Goal: Information Seeking & Learning: Learn about a topic

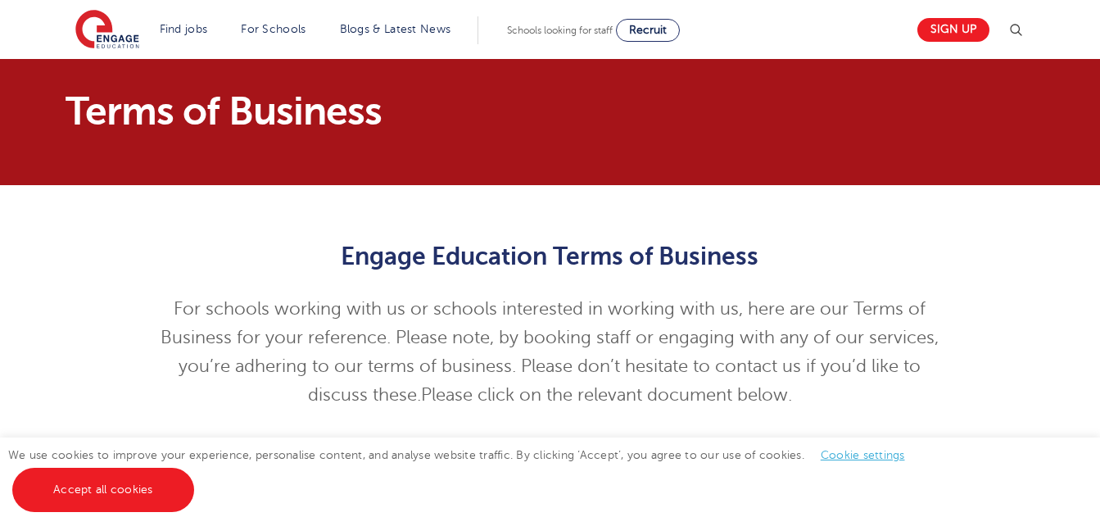
click at [61, 201] on div "Engage Education Terms of Business For schools working with us or schools inter…" at bounding box center [550, 321] width 1100 height 273
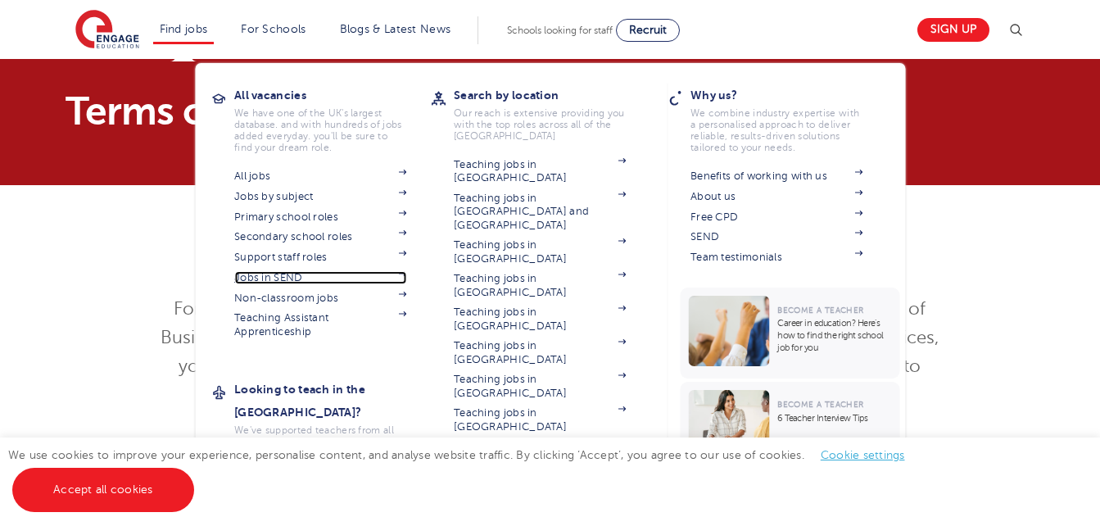
click at [297, 278] on link "Jobs in SEND" at bounding box center [320, 277] width 172 height 13
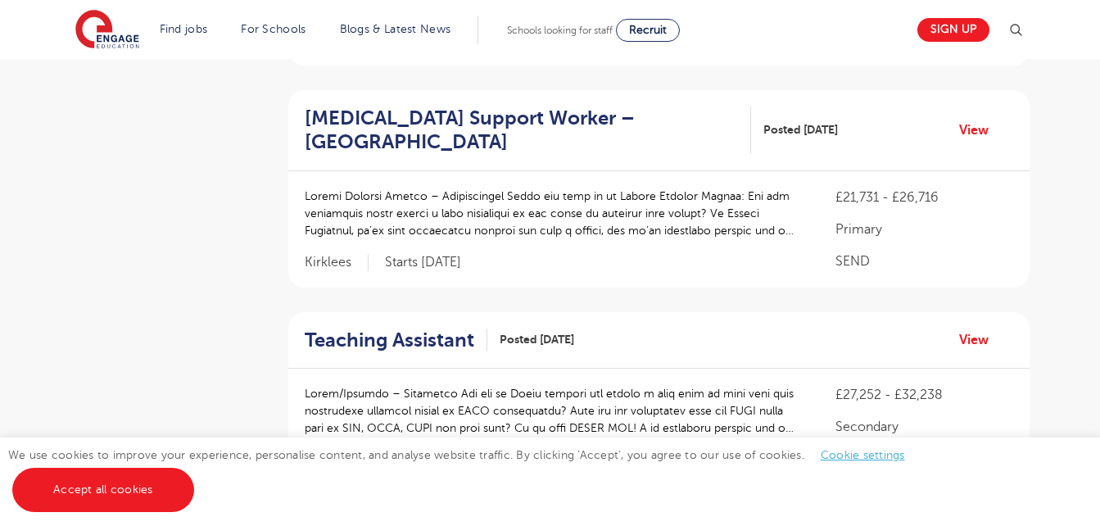
scroll to position [2416, 0]
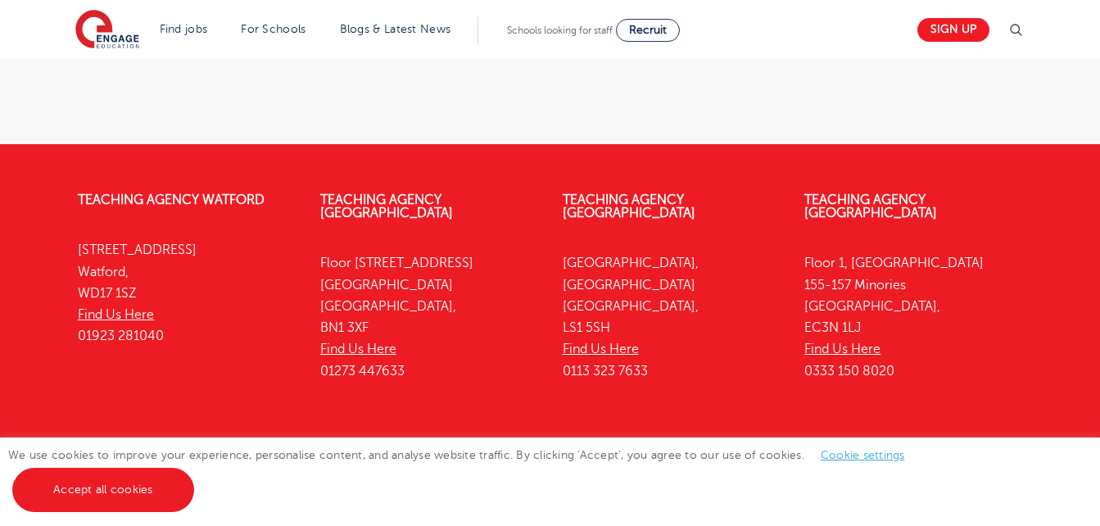
click at [293, 315] on p "[STREET_ADDRESS] Find Us Here 01923 281040" at bounding box center [187, 292] width 218 height 107
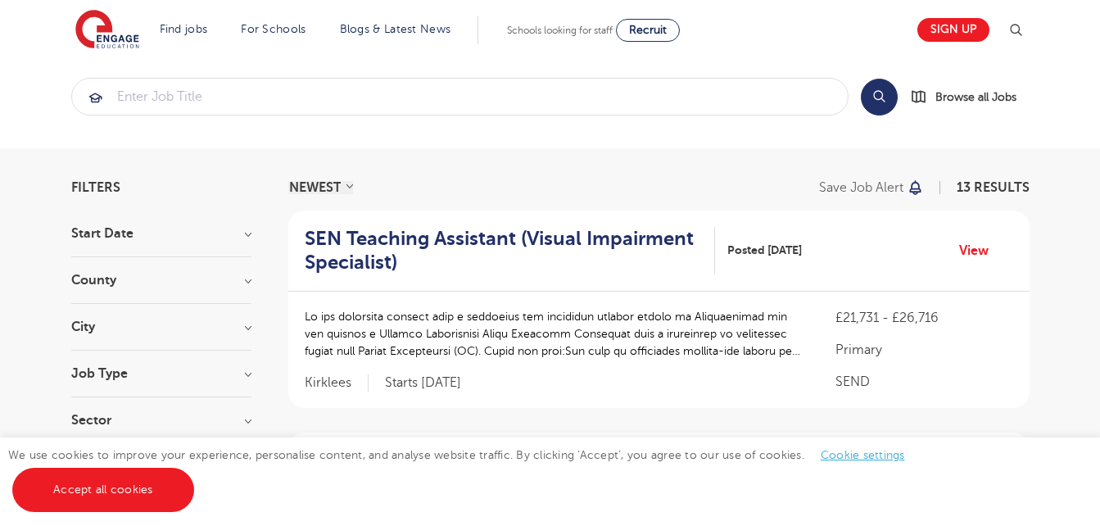
scroll to position [0, 0]
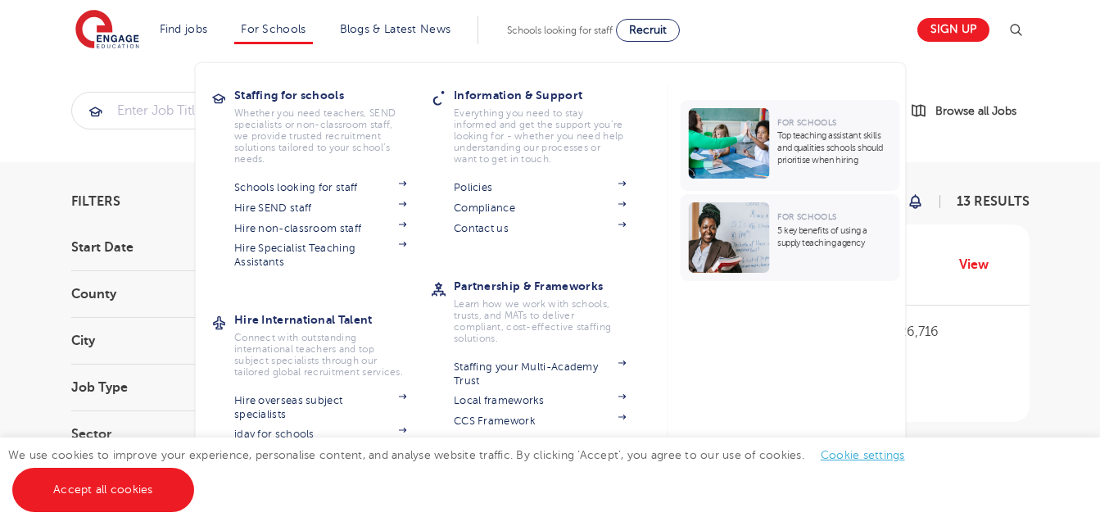
click at [286, 37] on li "For Schools Staffing for schools Whether you need teachers, SEND specialists or…" at bounding box center [273, 30] width 78 height 28
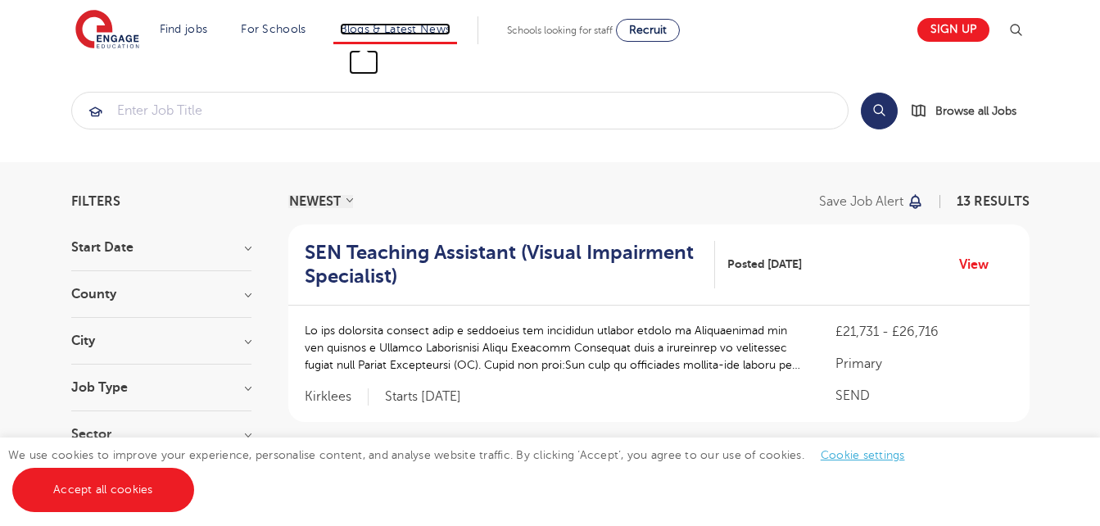
click at [386, 34] on link "Blogs & Latest News" at bounding box center [395, 29] width 111 height 12
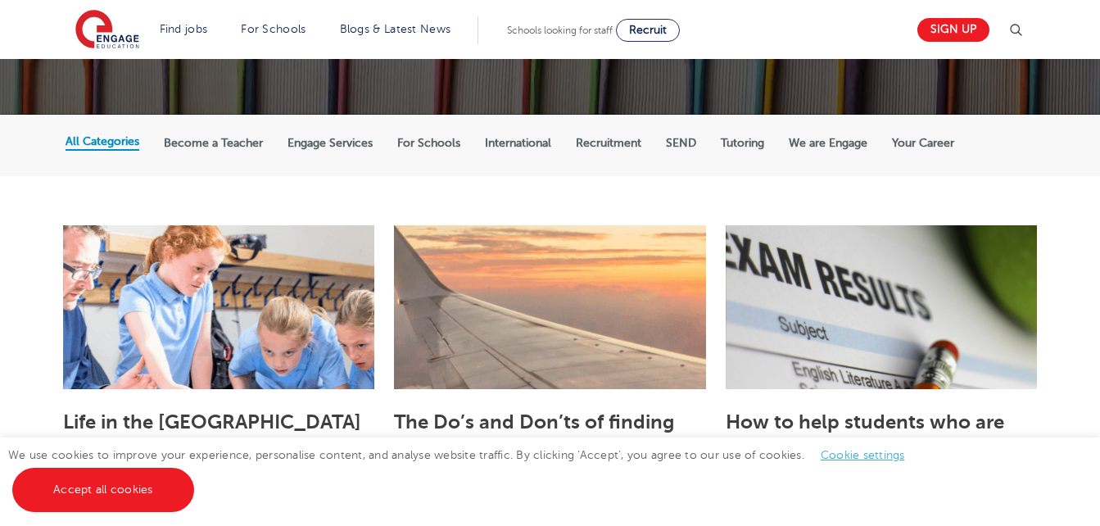
scroll to position [246, 0]
